Goal: Task Accomplishment & Management: Complete application form

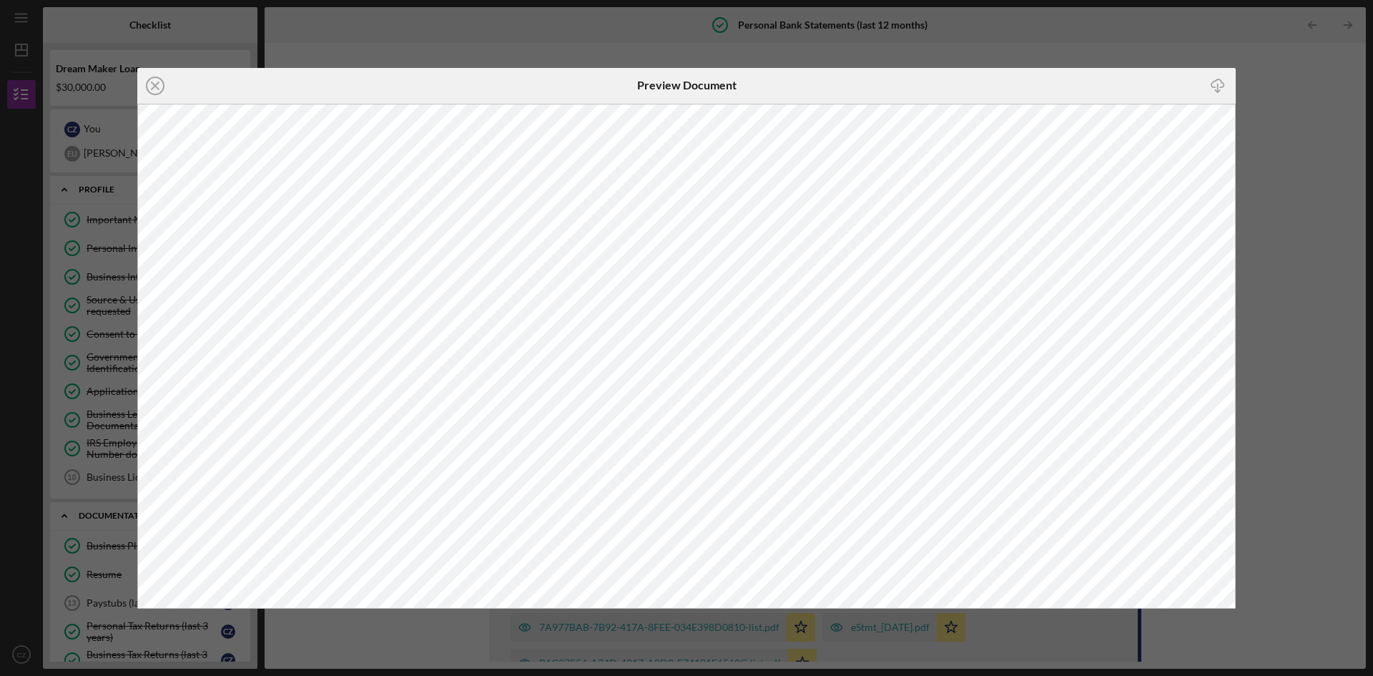
scroll to position [235, 0]
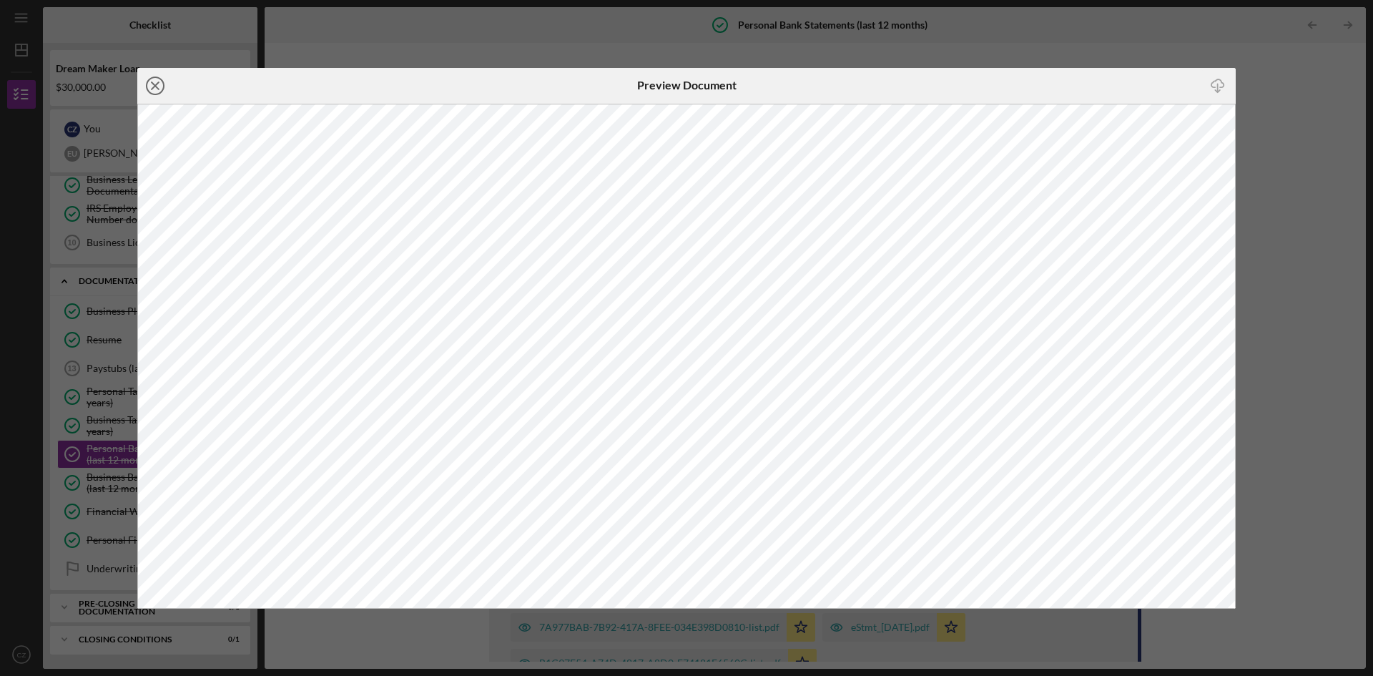
click at [149, 82] on icon "Icon/Close" at bounding box center [155, 86] width 36 height 36
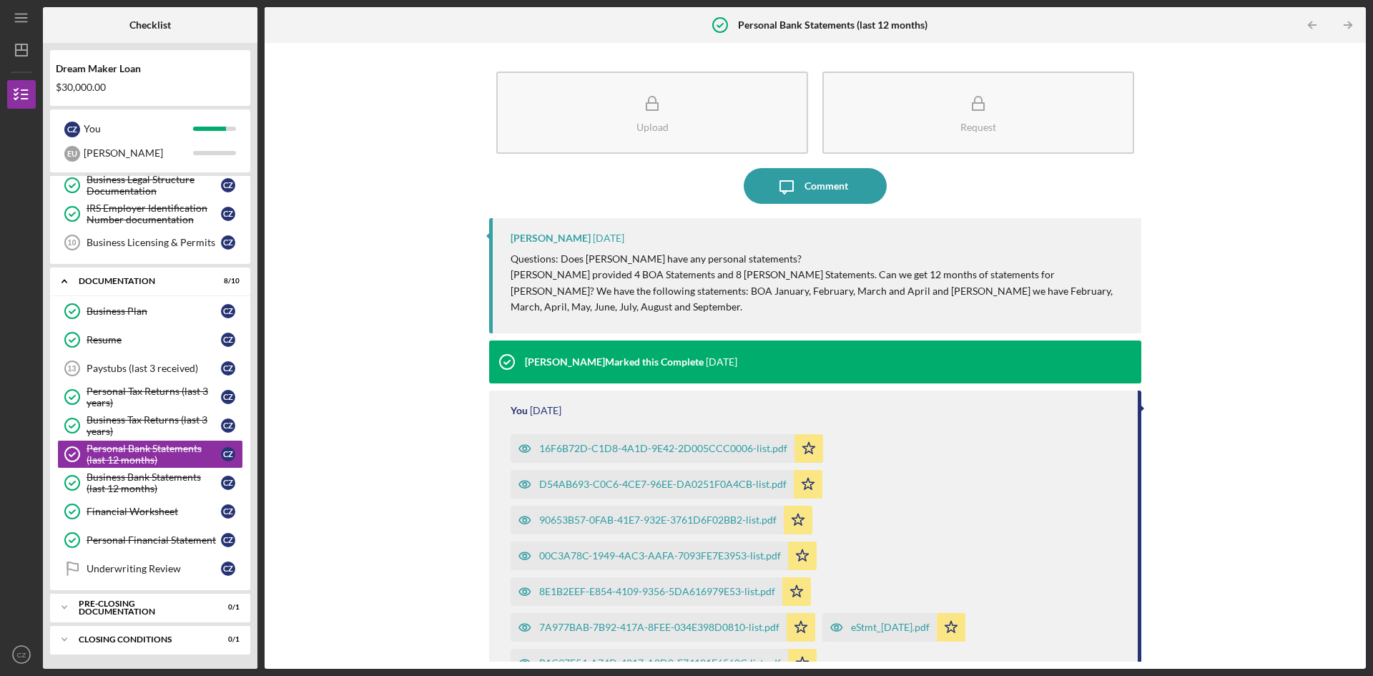
click at [518, 255] on p "Questions: Does [PERSON_NAME] have any personal statements?" at bounding box center [819, 259] width 617 height 16
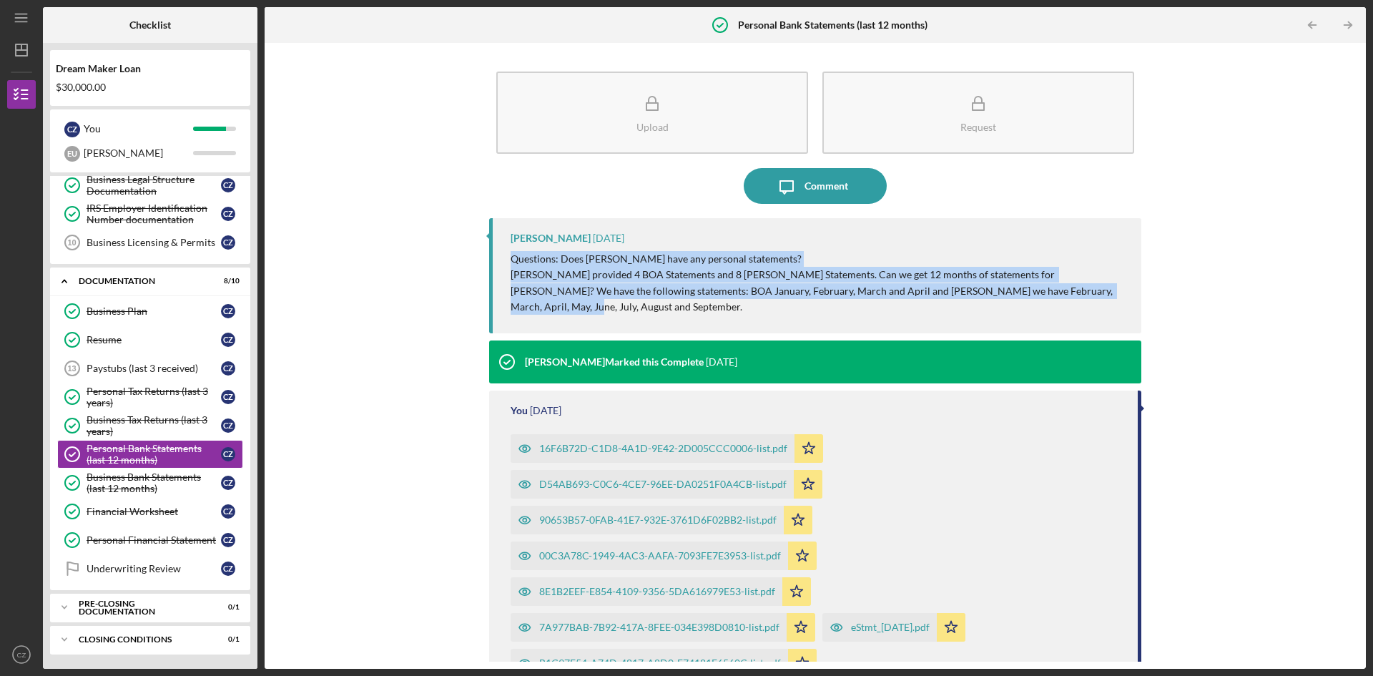
drag, startPoint x: 508, startPoint y: 252, endPoint x: 1095, endPoint y: 304, distance: 589.5
click at [1095, 304] on div "[PERSON_NAME] [DATE] Questions: Does [PERSON_NAME] have any personal statements…" at bounding box center [815, 275] width 652 height 115
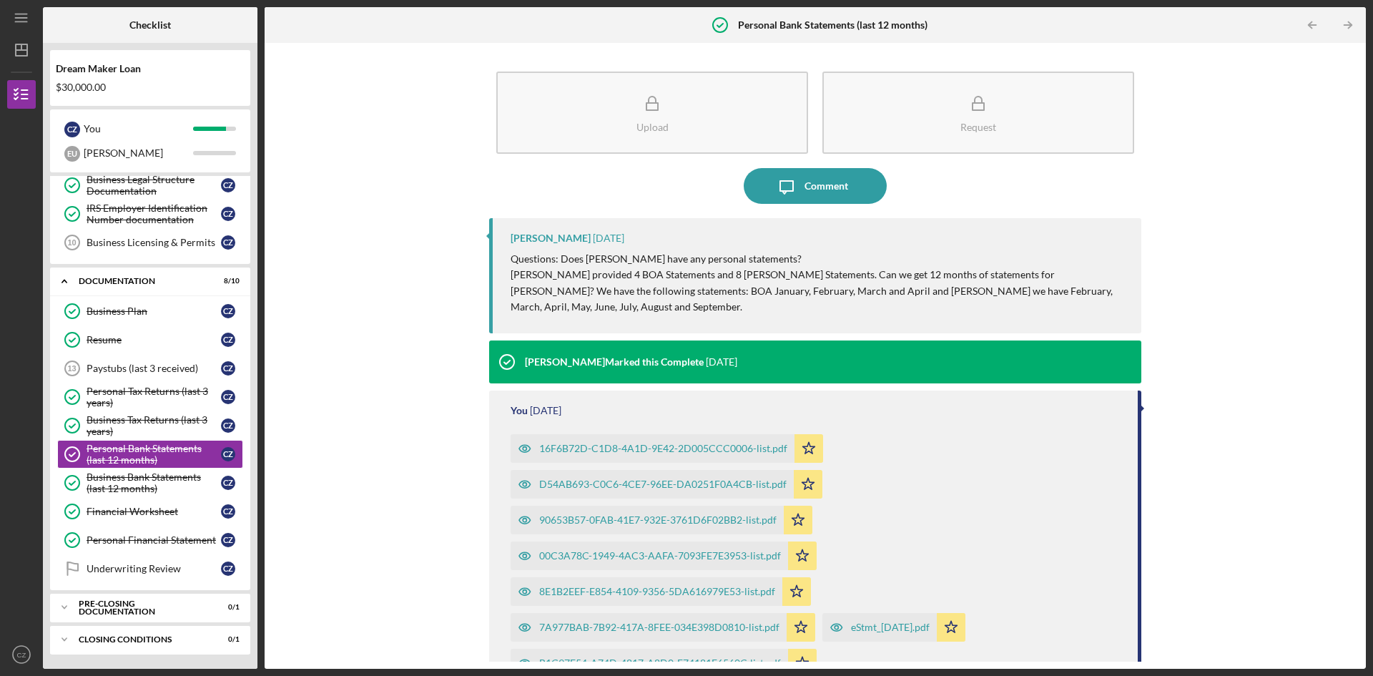
drag, startPoint x: 991, startPoint y: 290, endPoint x: 1050, endPoint y: 192, distance: 114.6
click at [1050, 192] on div "Icon/Message Comment" at bounding box center [815, 186] width 652 height 36
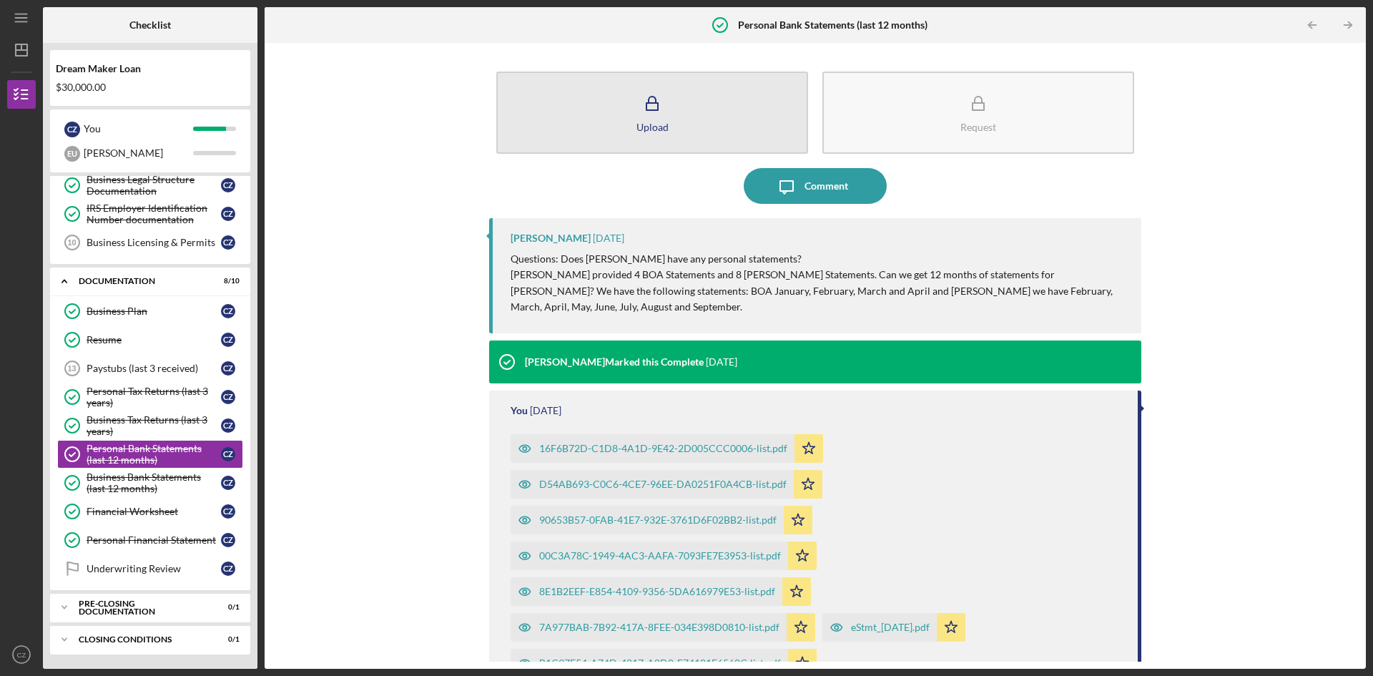
click at [666, 127] on div "Upload" at bounding box center [653, 127] width 32 height 11
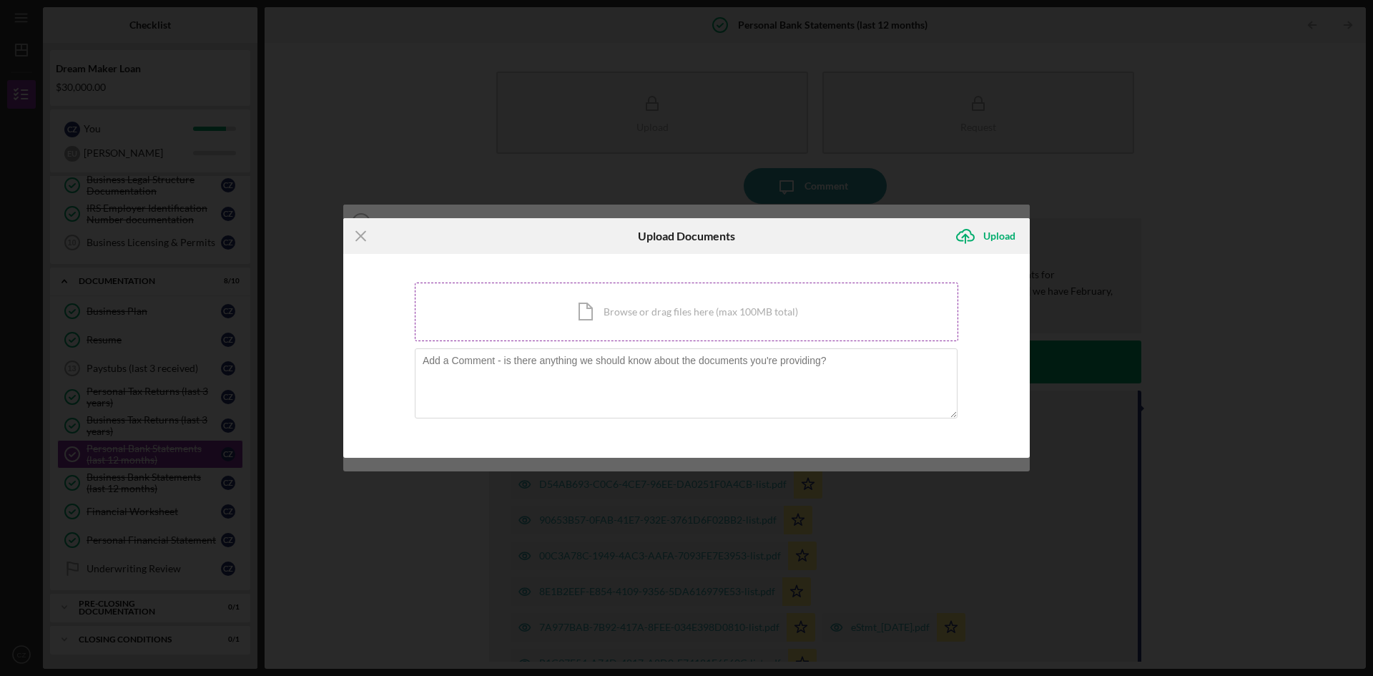
click at [533, 313] on div "Icon/Document Browse or drag files here (max 100MB total) Tap to choose files o…" at bounding box center [687, 312] width 544 height 59
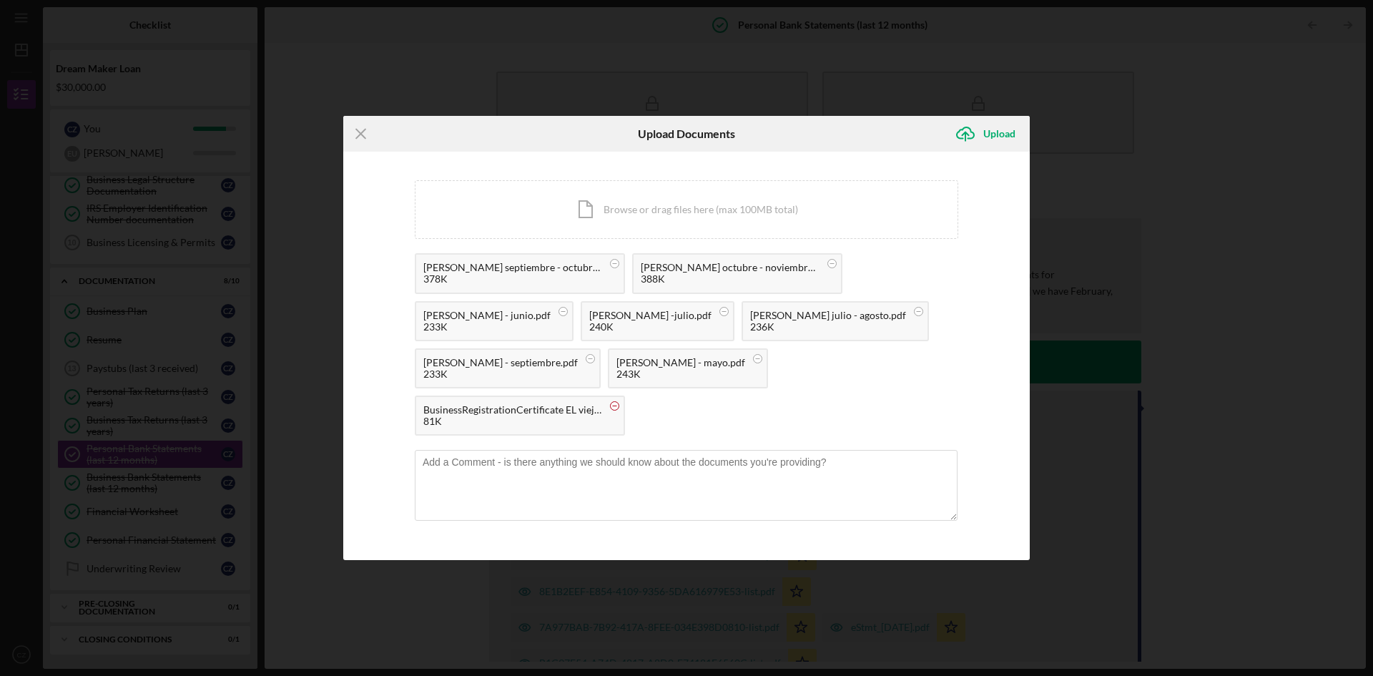
click at [619, 403] on circle at bounding box center [615, 405] width 9 height 9
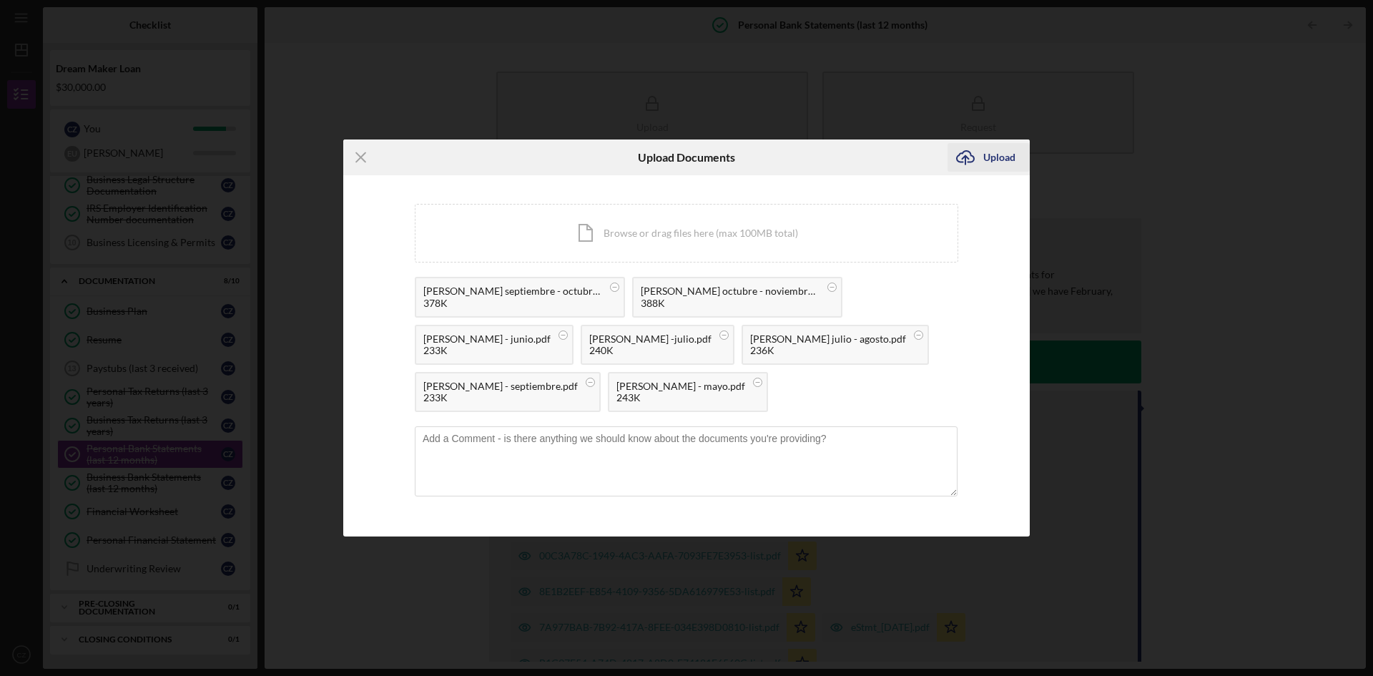
click at [968, 139] on icon "Icon/Upload" at bounding box center [966, 157] width 36 height 36
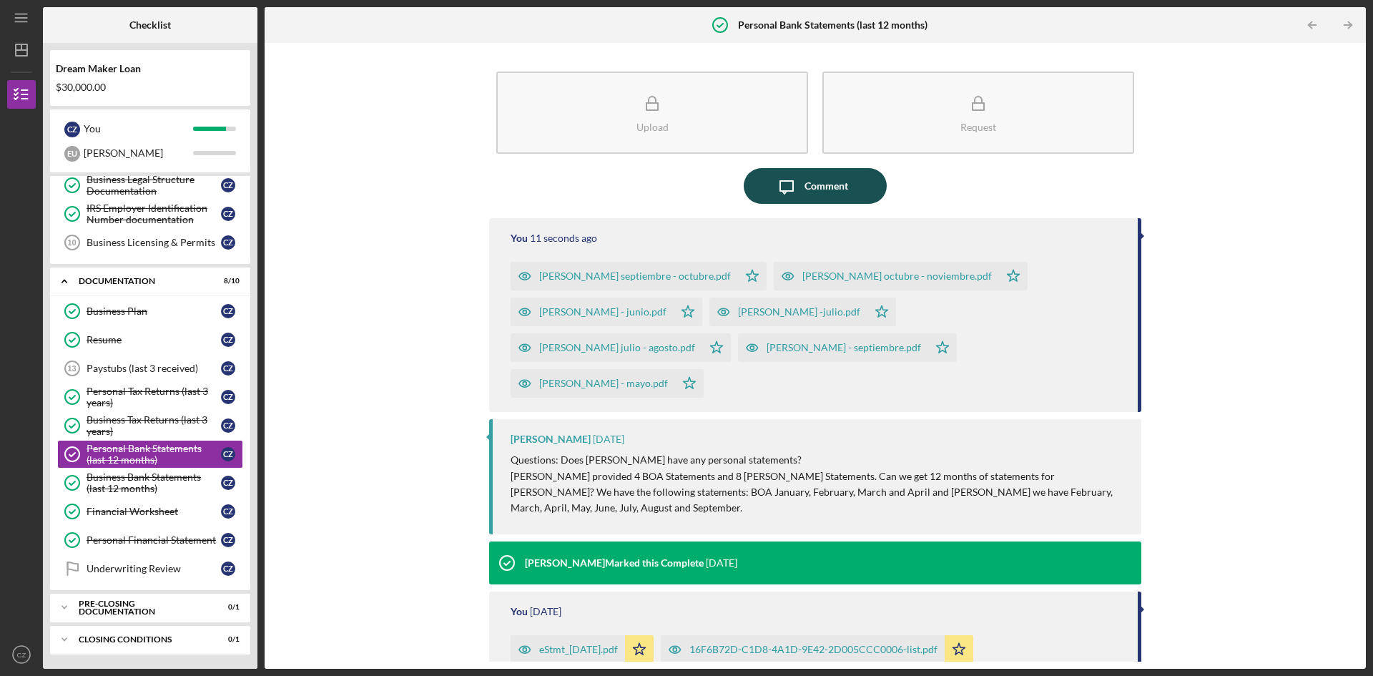
click at [822, 180] on div "Comment" at bounding box center [827, 186] width 44 height 36
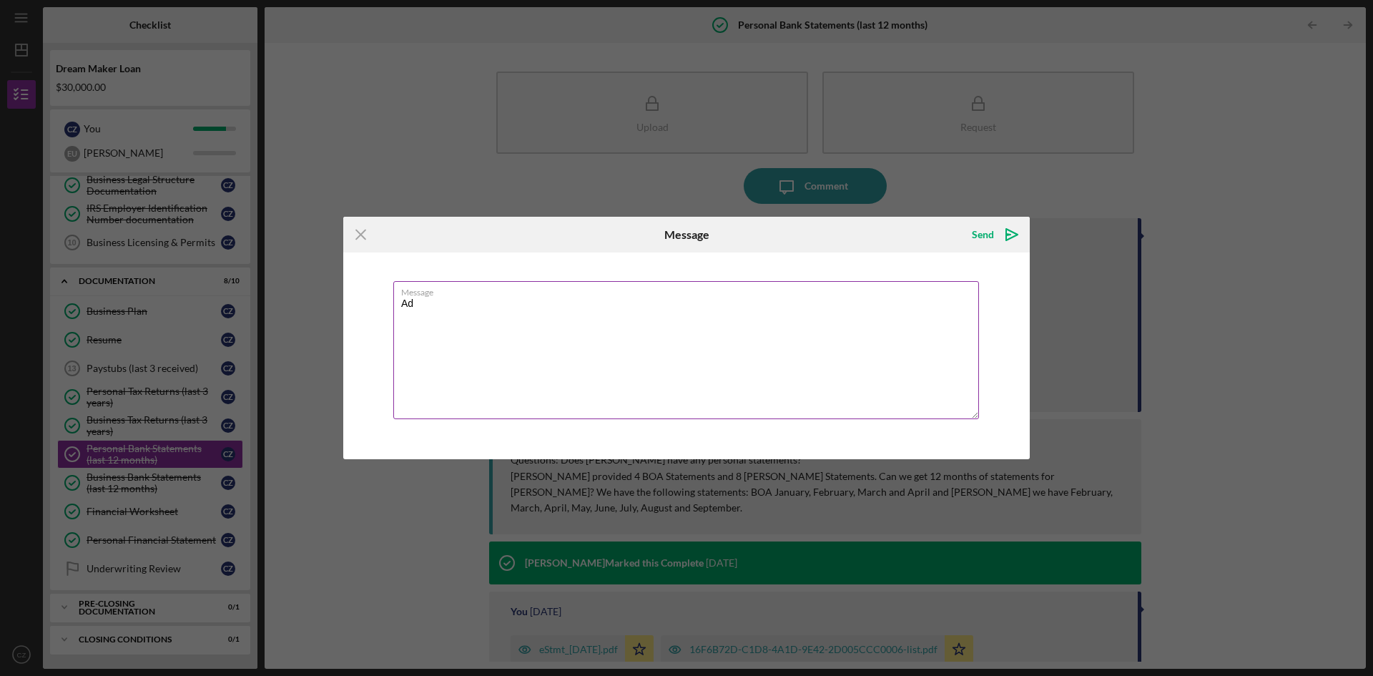
type textarea "A"
type textarea "Se adjuntan los statements de Camilo Cambrano"
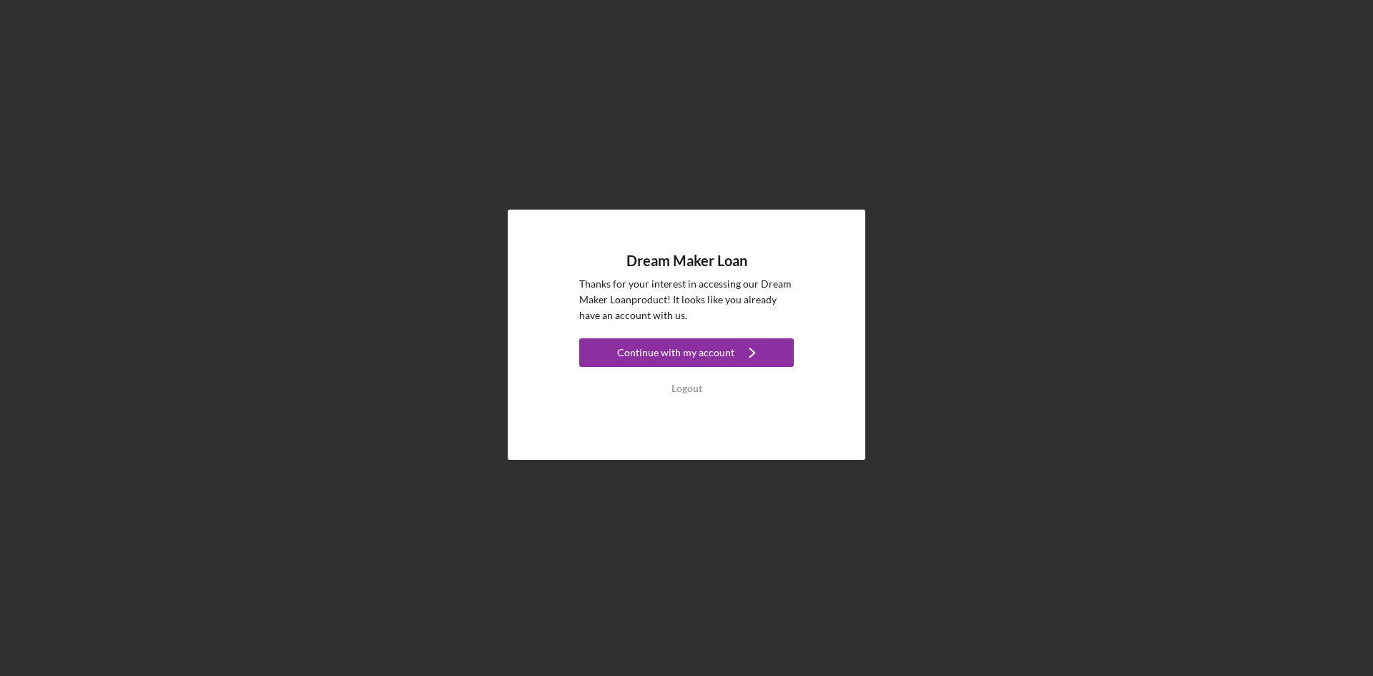
click at [865, 541] on div "Dream Maker Loan Thanks for your interest in accessing our Dream Maker Loan pro…" at bounding box center [686, 334] width 1359 height 669
click at [671, 348] on div "Continue with my account" at bounding box center [675, 352] width 117 height 29
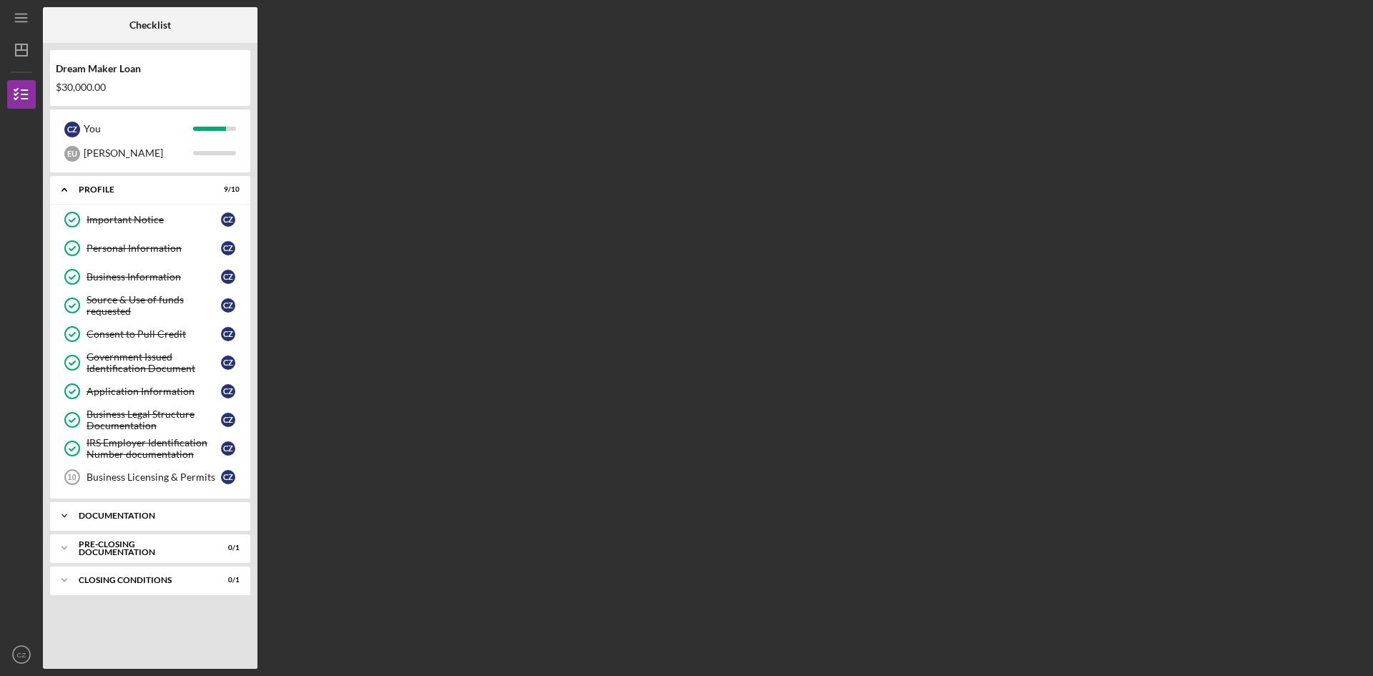
click at [65, 514] on icon "Icon/Expander" at bounding box center [64, 515] width 29 height 29
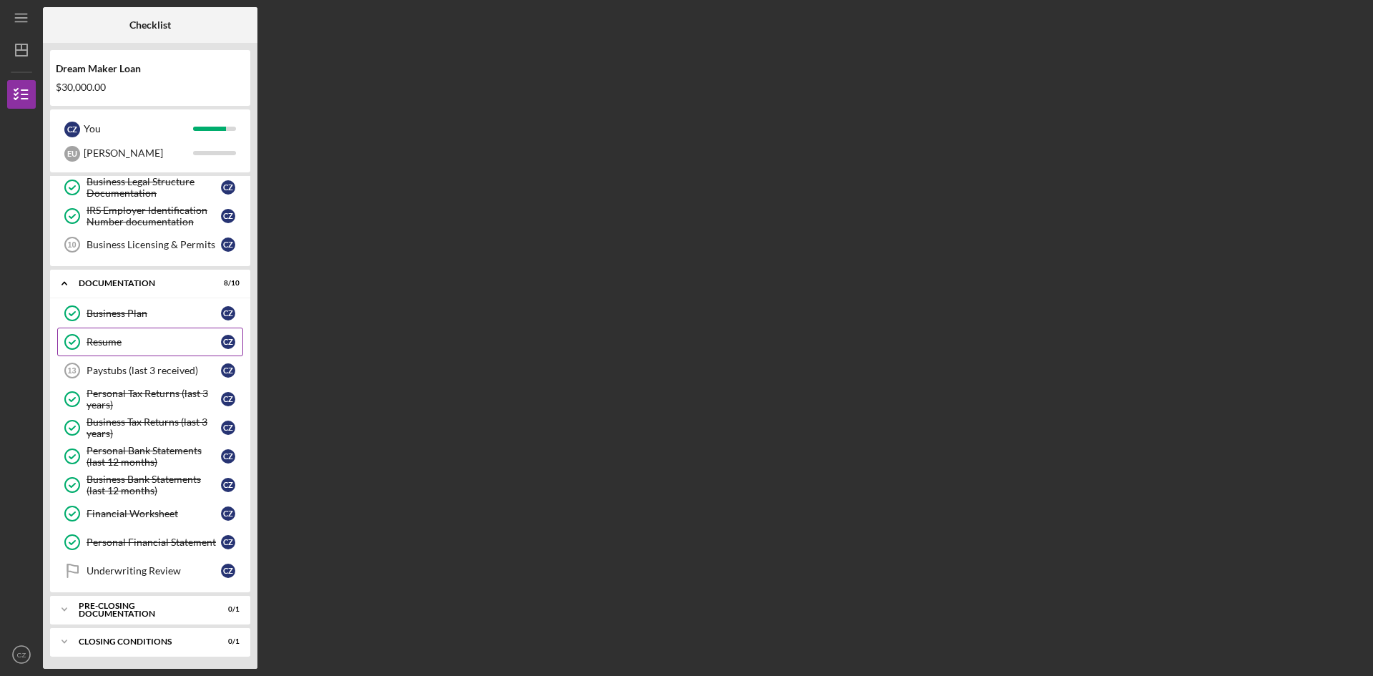
scroll to position [235, 0]
click at [149, 454] on div "Personal Bank Statements (last 12 months)" at bounding box center [154, 454] width 134 height 23
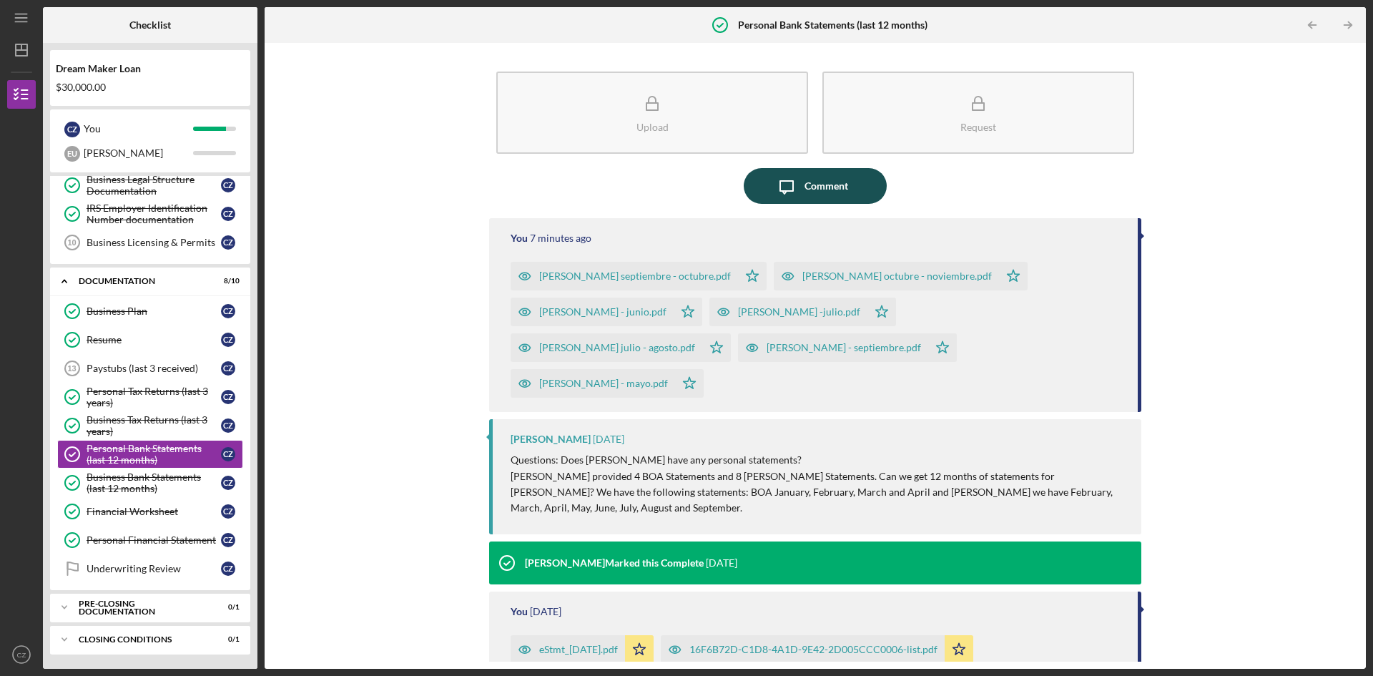
click at [800, 189] on icon "Icon/Message" at bounding box center [787, 186] width 36 height 36
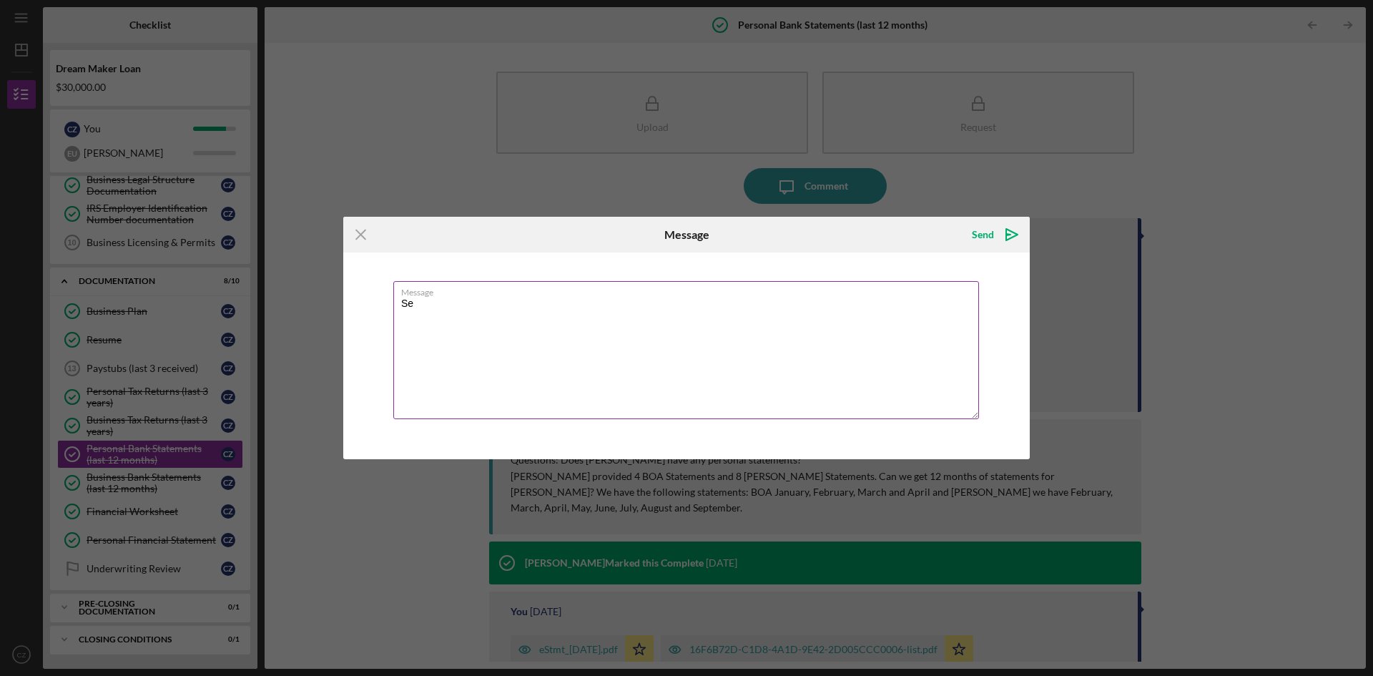
type textarea "S"
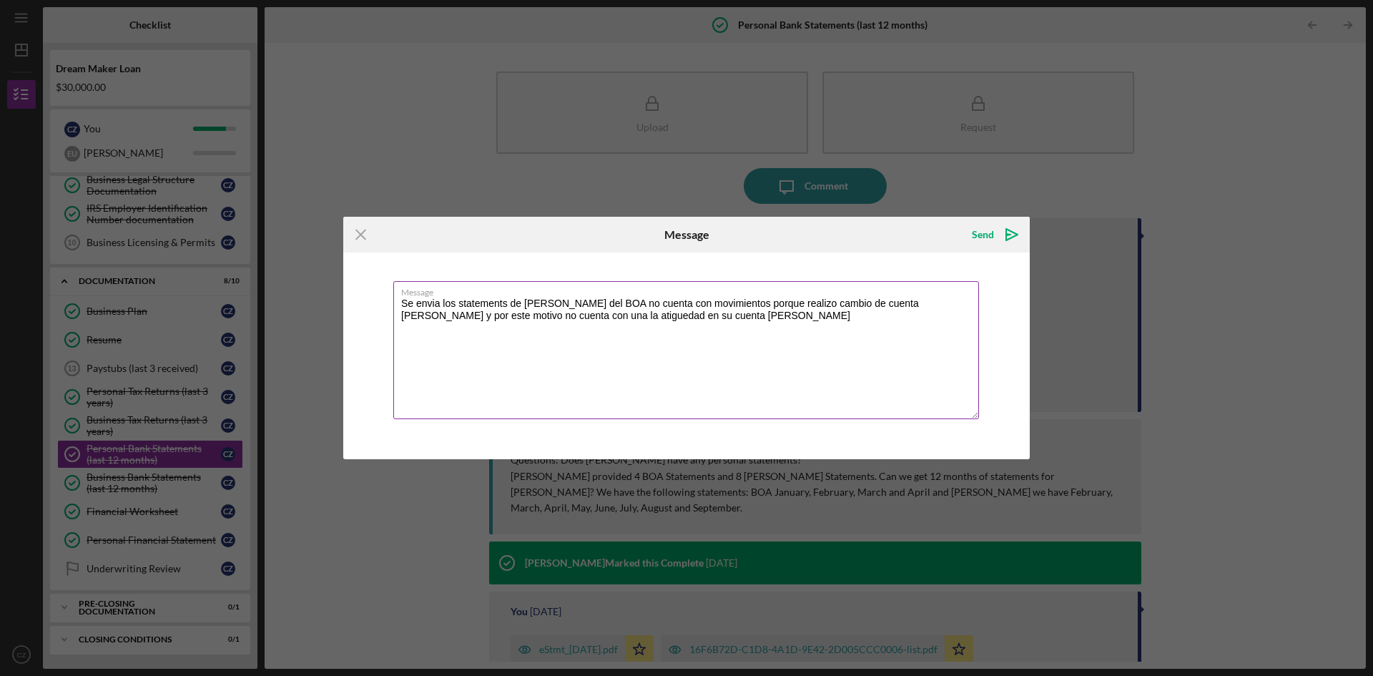
click at [962, 306] on textarea "Se envia los statements de [PERSON_NAME] del BOA no cuenta con movimientos porq…" at bounding box center [686, 350] width 586 height 138
click at [715, 318] on textarea "Se envia los statements de [PERSON_NAME] del BOA no cuenta con movimientos porq…" at bounding box center [686, 350] width 586 height 138
type textarea "Se envia los statements de [PERSON_NAME] del BOA no cuenta con movimientos porq…"
click at [981, 237] on div "Send" at bounding box center [983, 234] width 22 height 29
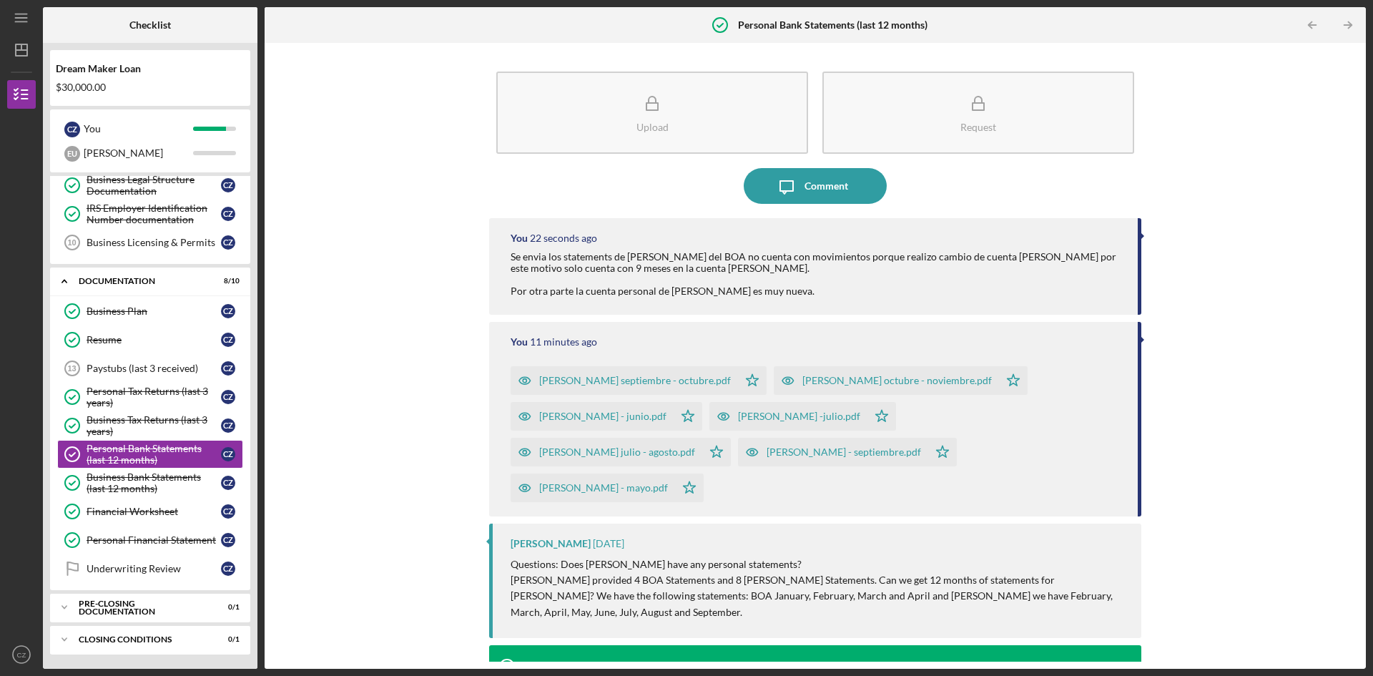
click at [1250, 363] on div "Upload Request Icon/Message Comment You 22 seconds ago Se envia los statements …" at bounding box center [815, 356] width 1087 height 612
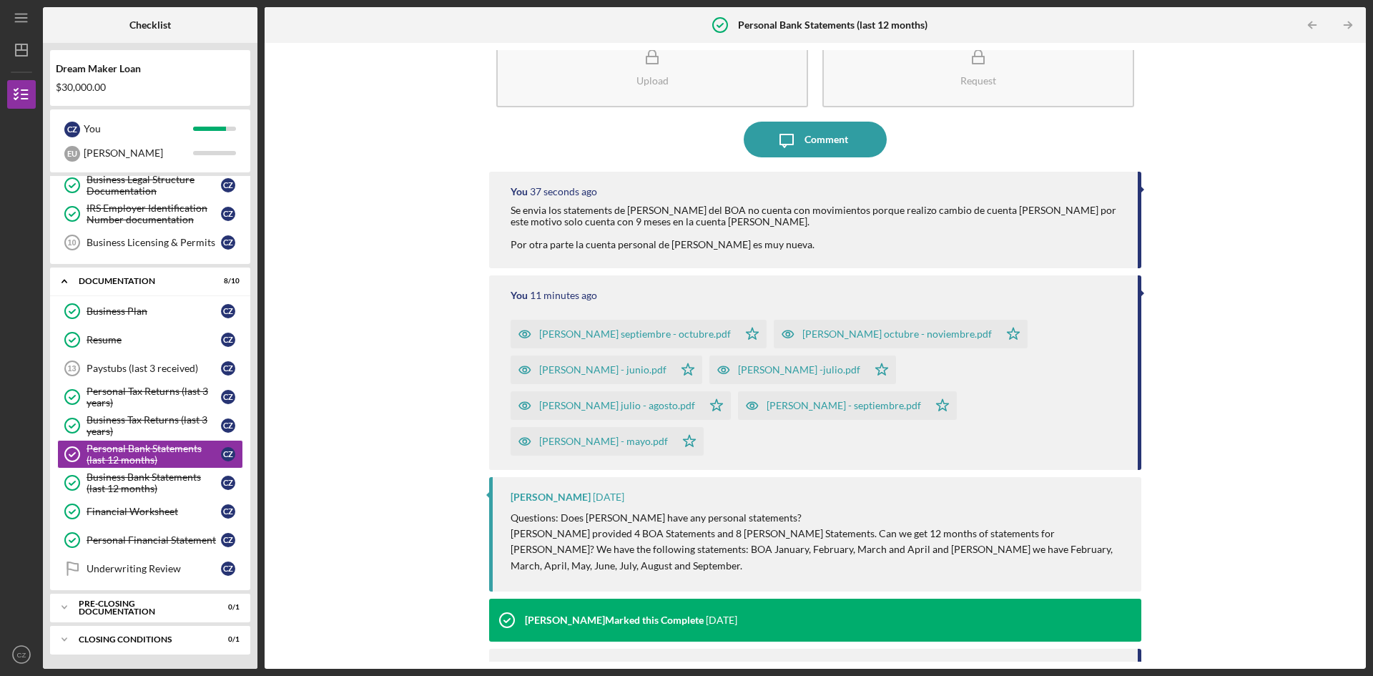
scroll to position [72, 0]
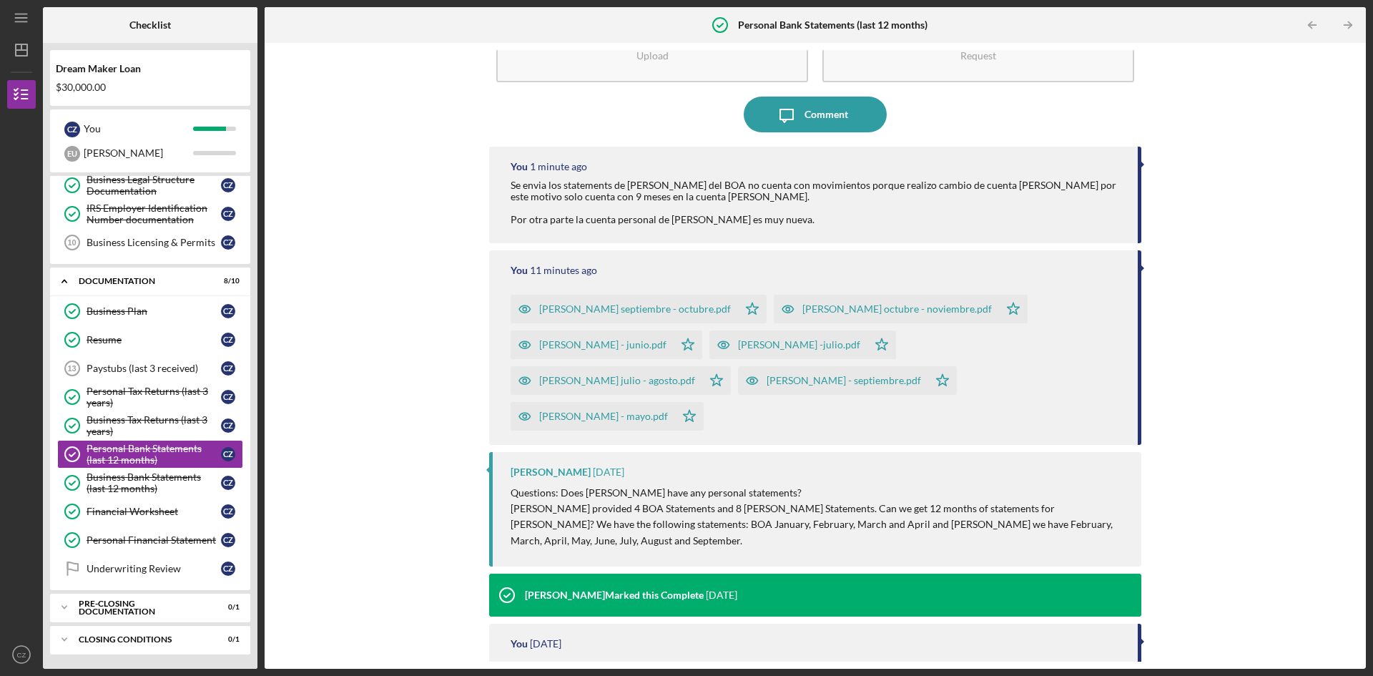
click at [512, 495] on p "Questions: Does [PERSON_NAME] have any personal statements?" at bounding box center [819, 493] width 617 height 16
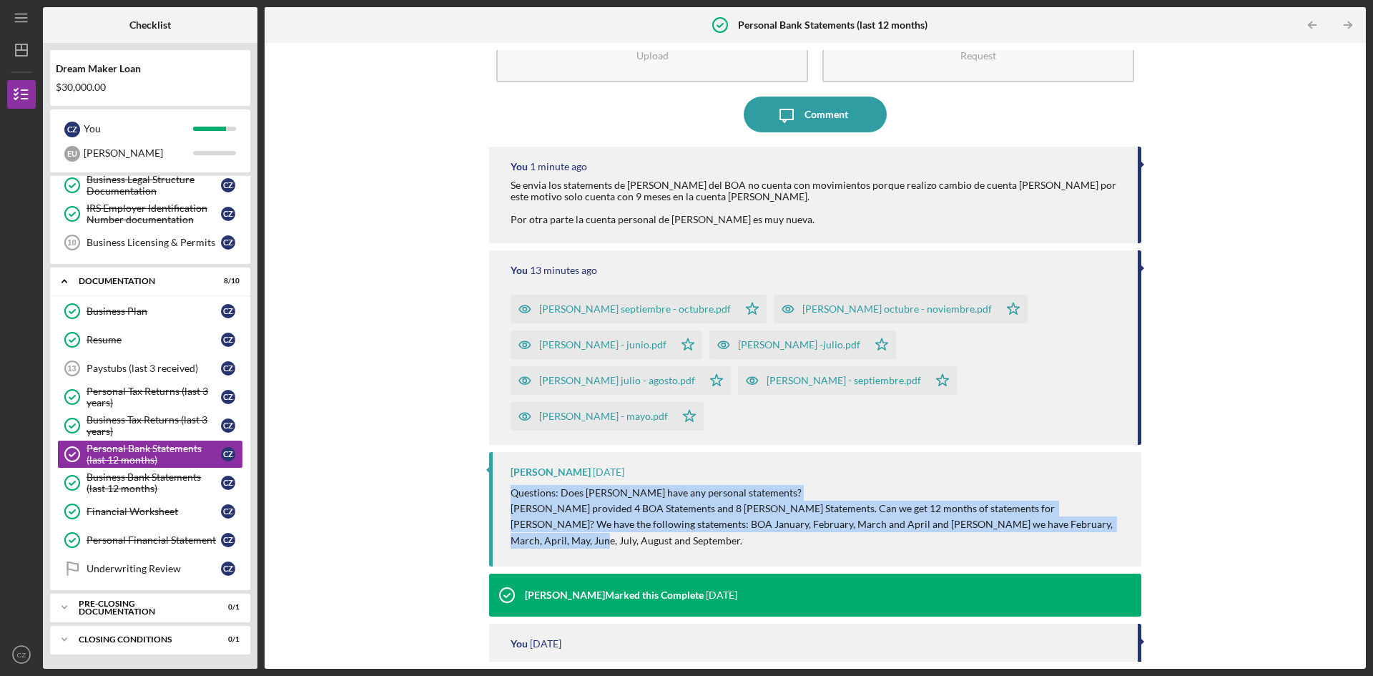
drag, startPoint x: 513, startPoint y: 491, endPoint x: 1096, endPoint y: 535, distance: 584.5
click at [1096, 535] on div "[PERSON_NAME] [DATE] Questions: Does [PERSON_NAME] have any personal statements…" at bounding box center [815, 509] width 652 height 115
copy div "Questions: Does [PERSON_NAME] have any personal statements? [PERSON_NAME] provi…"
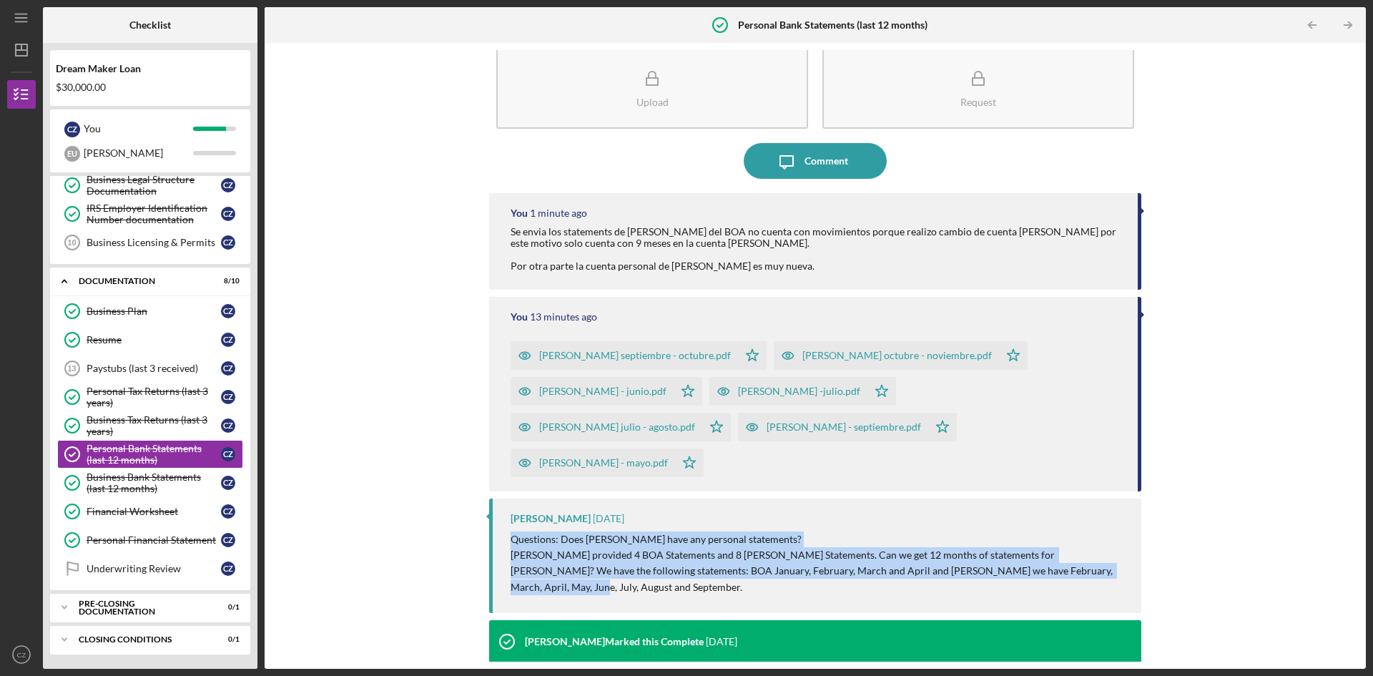
scroll to position [0, 0]
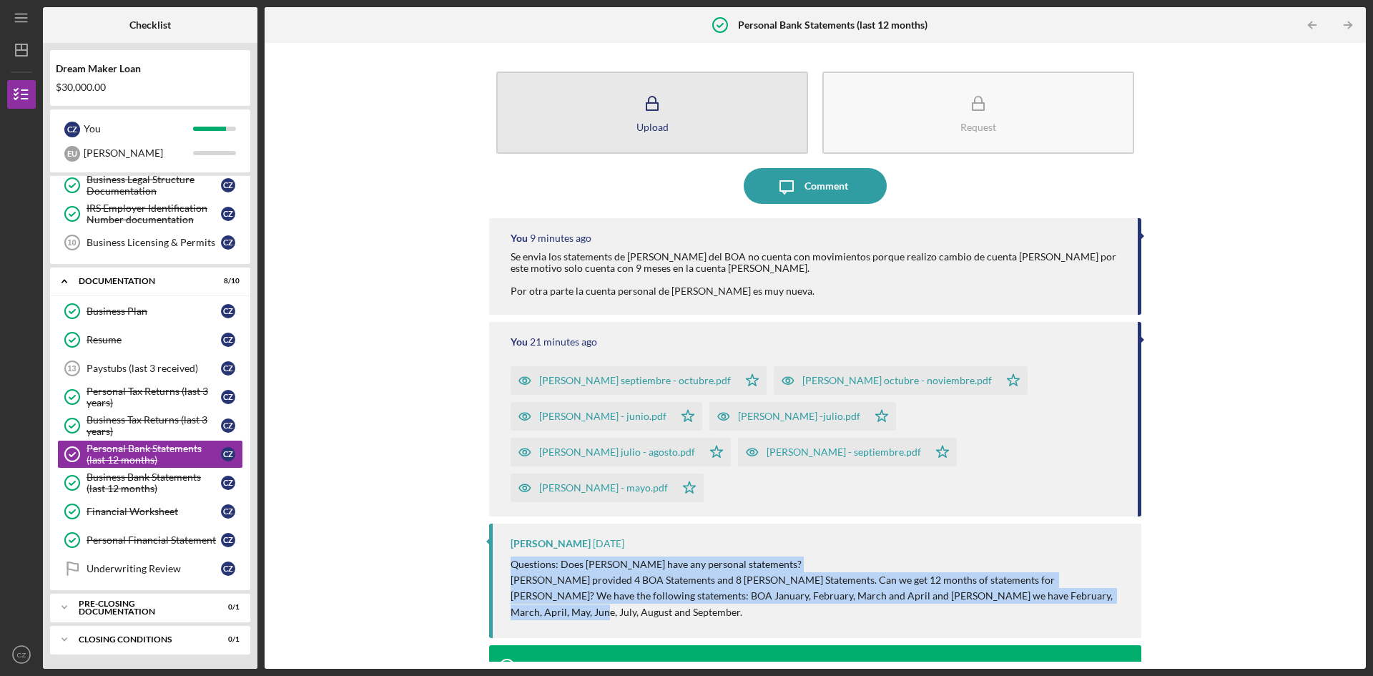
click at [667, 104] on icon "button" at bounding box center [652, 104] width 36 height 36
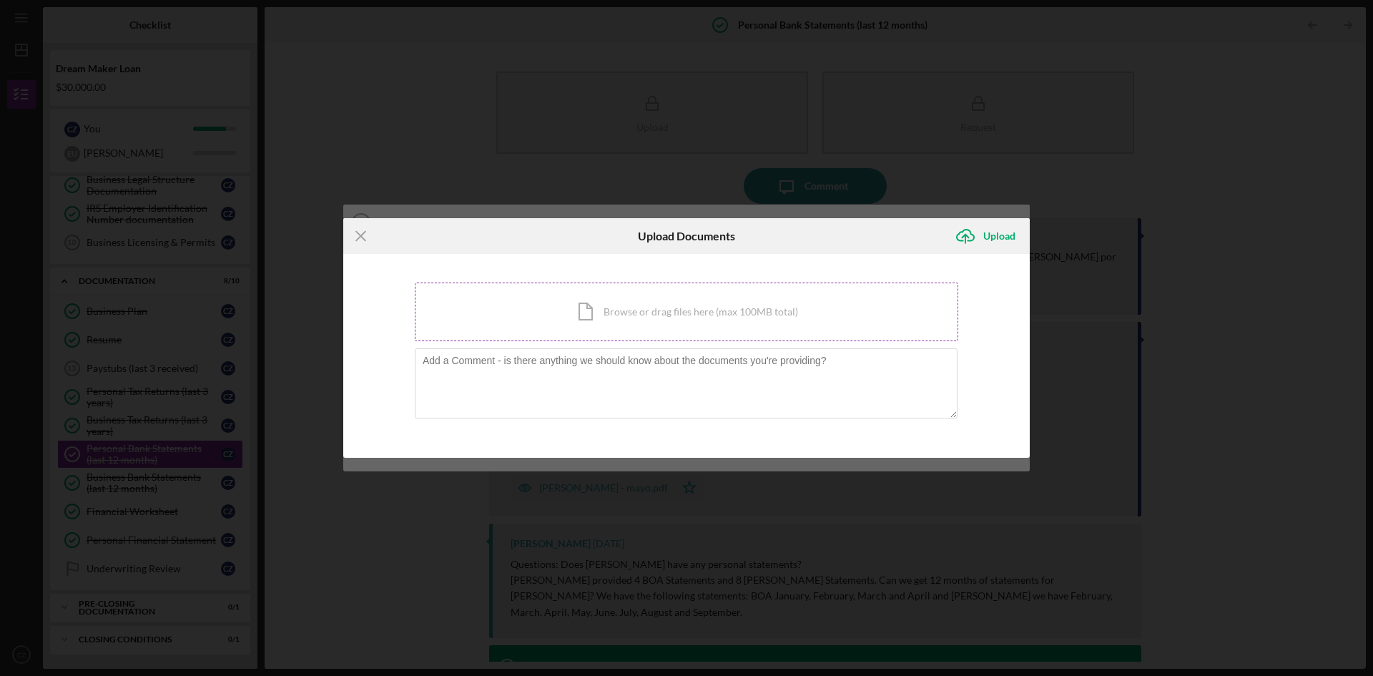
click at [536, 306] on div "Icon/Document Browse or drag files here (max 100MB total) Tap to choose files o…" at bounding box center [687, 312] width 544 height 59
click at [509, 303] on div "Icon/Document Browse or drag files here (max 100MB total) Tap to choose files o…" at bounding box center [687, 312] width 544 height 59
click at [498, 295] on div "Icon/Document Browse or drag files here (max 100MB total) Tap to choose files o…" at bounding box center [687, 312] width 544 height 59
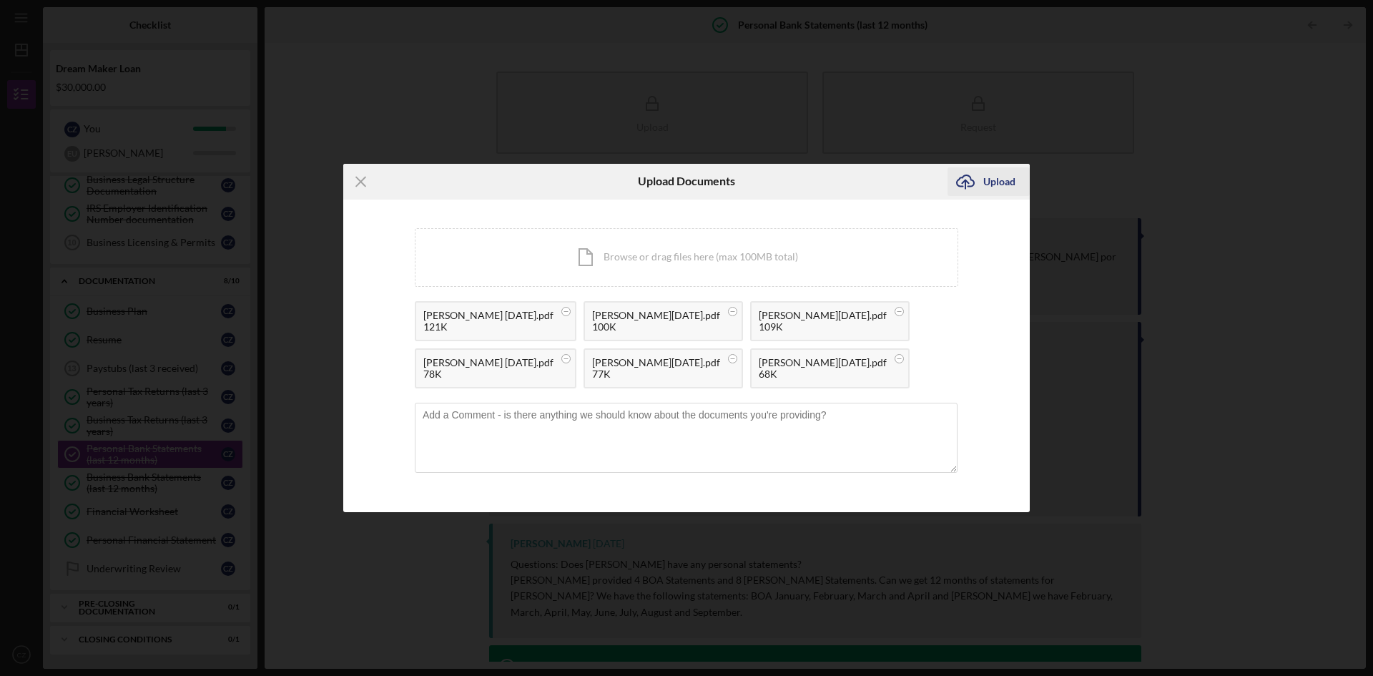
click at [960, 180] on icon "Icon/Upload" at bounding box center [966, 182] width 36 height 36
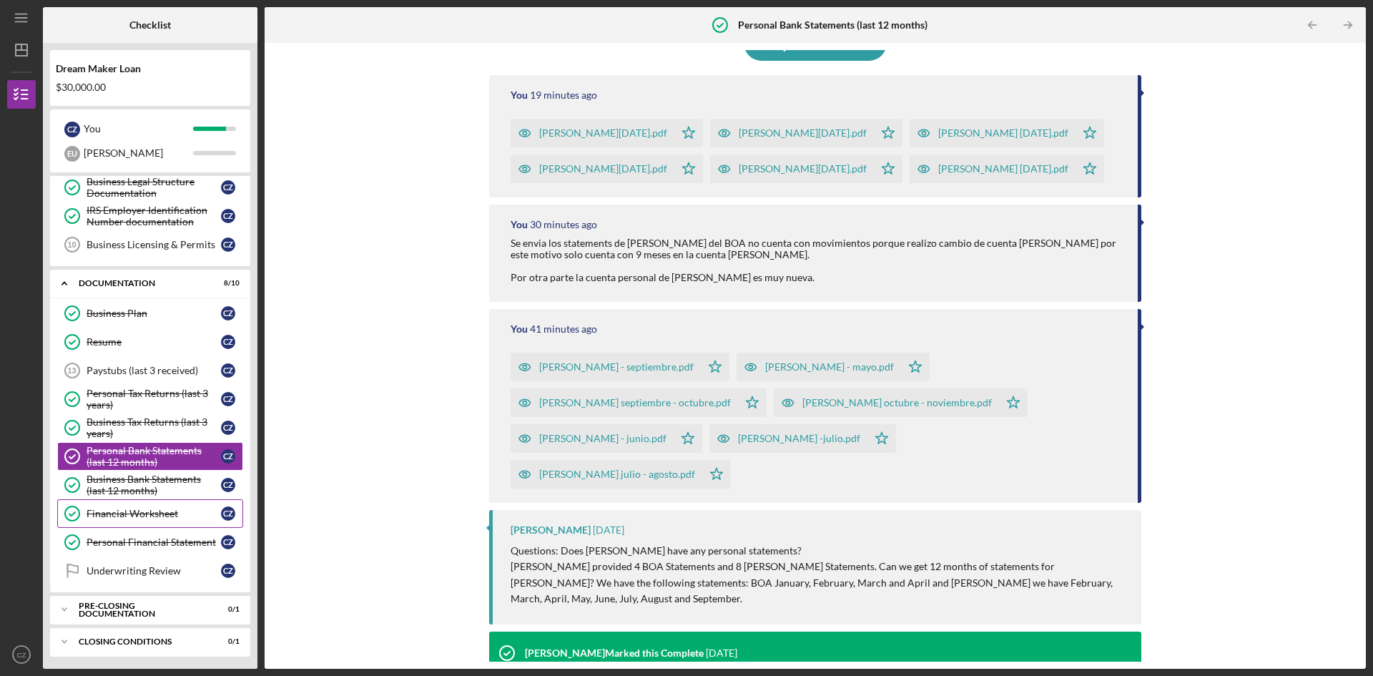
scroll to position [235, 0]
